Goal: Transaction & Acquisition: Purchase product/service

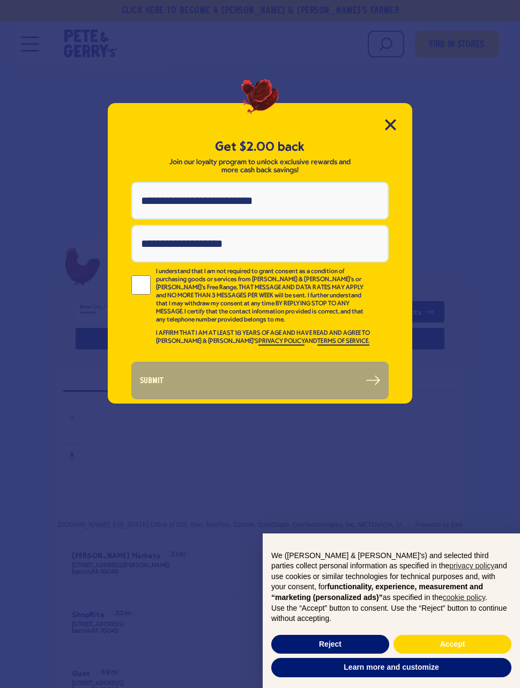
click at [391, 120] on icon "Close Modal" at bounding box center [390, 124] width 11 height 11
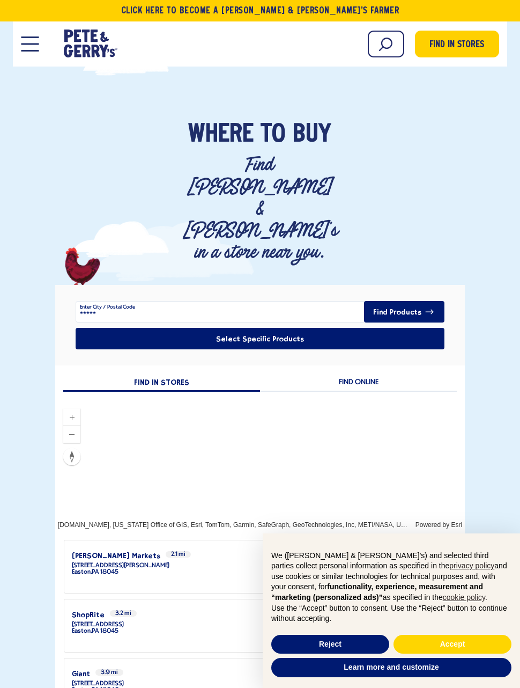
click at [79, 41] on icon at bounding box center [77, 36] width 7 height 12
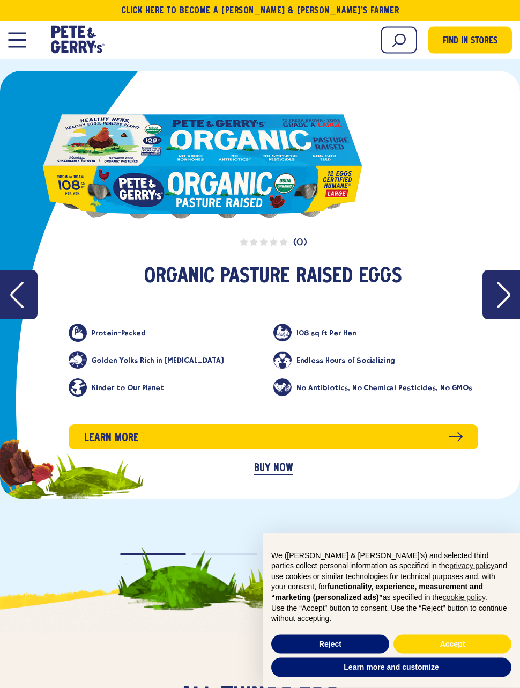
scroll to position [1458, 0]
click at [288, 471] on link "BUY NOW" at bounding box center [273, 468] width 39 height 12
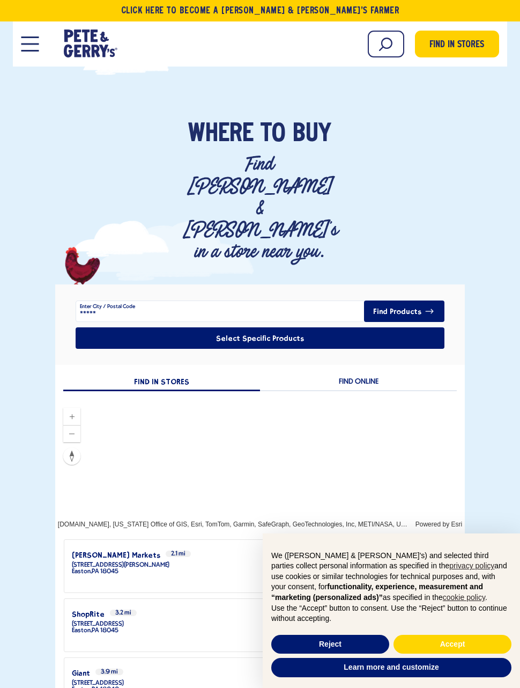
scroll to position [32, 0]
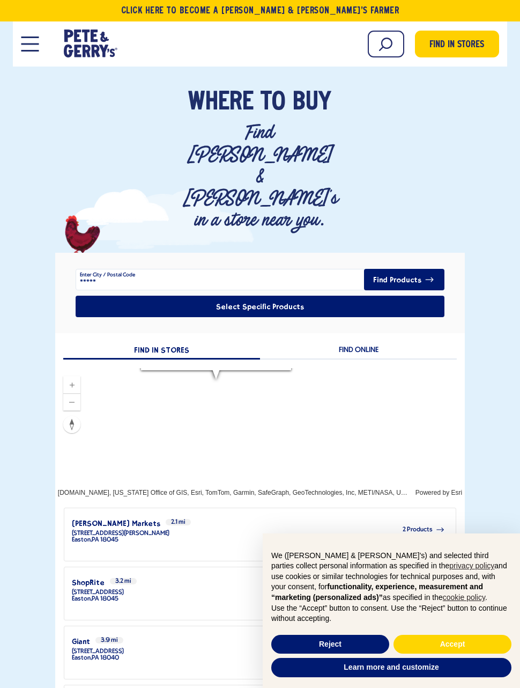
click at [421, 517] on div "2 Products" at bounding box center [308, 530] width 276 height 26
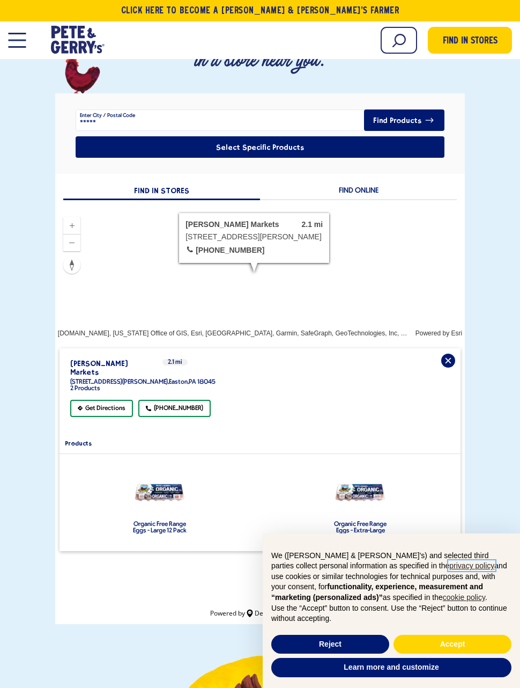
scroll to position [219, 0]
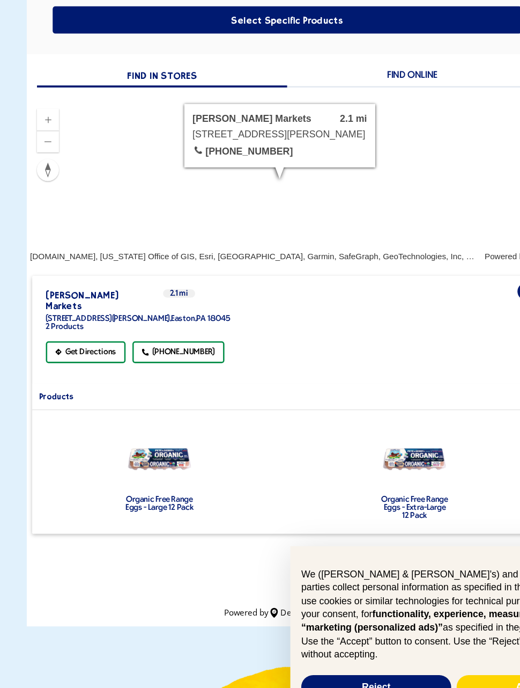
click at [337, 494] on label "Organic Free Range Eggs - Extra-Large 12 Pack" at bounding box center [361, 503] width 54 height 19
click at [334, 494] on label "Organic Free Range Eggs - Extra-Large 12 Pack" at bounding box center [361, 503] width 54 height 19
click at [339, 437] on div "product" at bounding box center [361, 465] width 56 height 56
click at [338, 437] on div "product" at bounding box center [361, 465] width 56 height 56
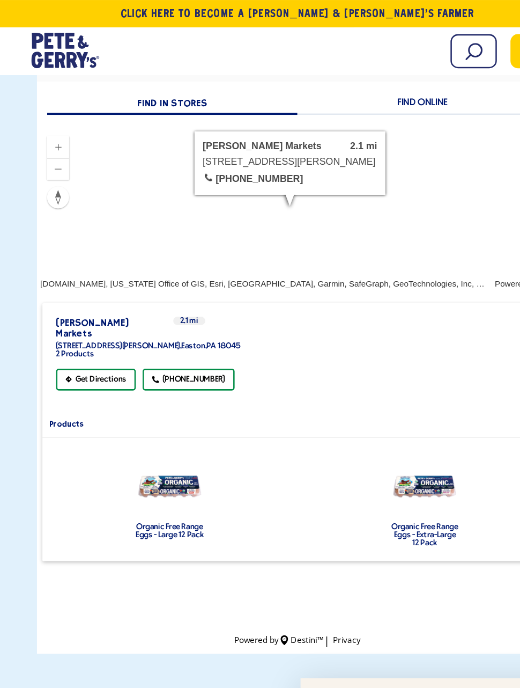
scroll to position [301, 0]
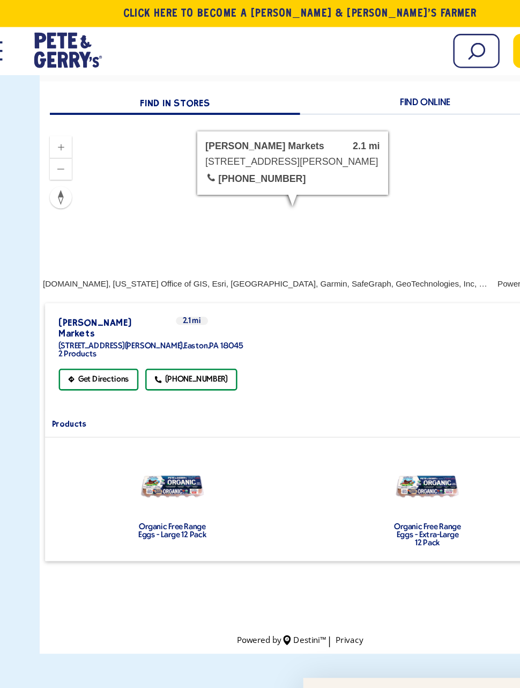
click at [334, 411] on label "Organic Free Range Eggs - Extra-Large 12 Pack" at bounding box center [361, 420] width 54 height 19
click at [336, 411] on label "Organic Free Range Eggs - Extra-Large 12 Pack" at bounding box center [361, 420] width 54 height 19
click at [340, 411] on label "Organic Free Range Eggs - Extra-Large 12 Pack" at bounding box center [361, 420] width 54 height 19
click at [133, 411] on label "Organic Free Range Eggs - Large 12 Pack" at bounding box center [160, 417] width 54 height 13
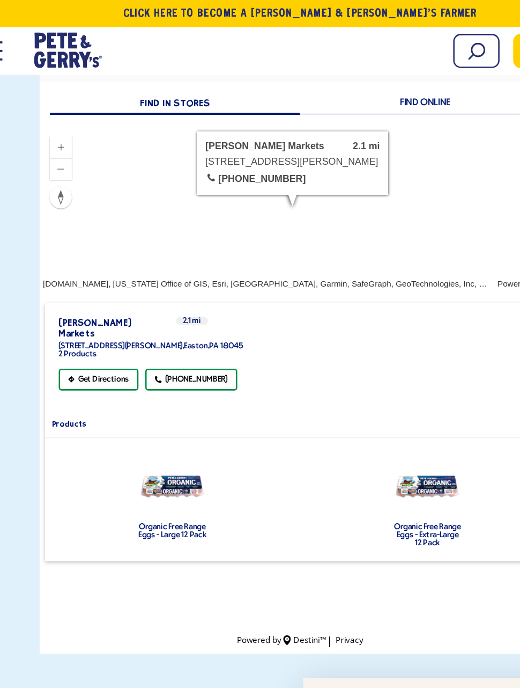
click at [133, 411] on label "Organic Free Range Eggs - Large 12 Pack" at bounding box center [160, 417] width 54 height 13
click at [131, 355] on div "product" at bounding box center [159, 383] width 56 height 56
click at [133, 411] on label "Organic Free Range Eggs - Large 12 Pack" at bounding box center [160, 417] width 54 height 13
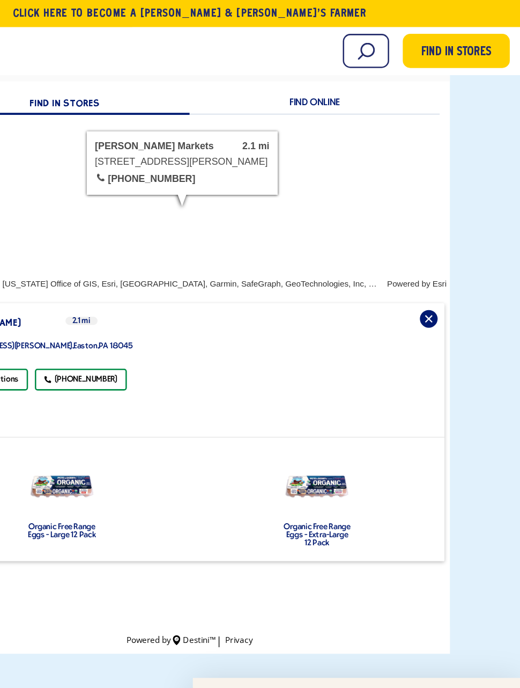
scroll to position [301, 8]
